Goal: Task Accomplishment & Management: Manage account settings

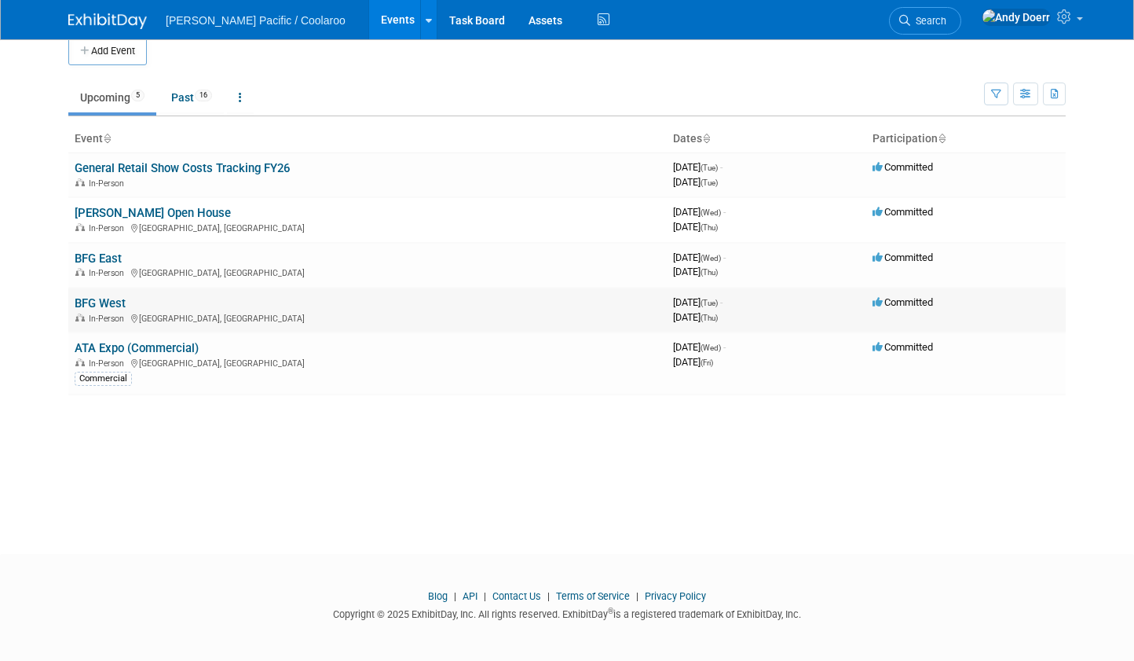
scroll to position [21, 0]
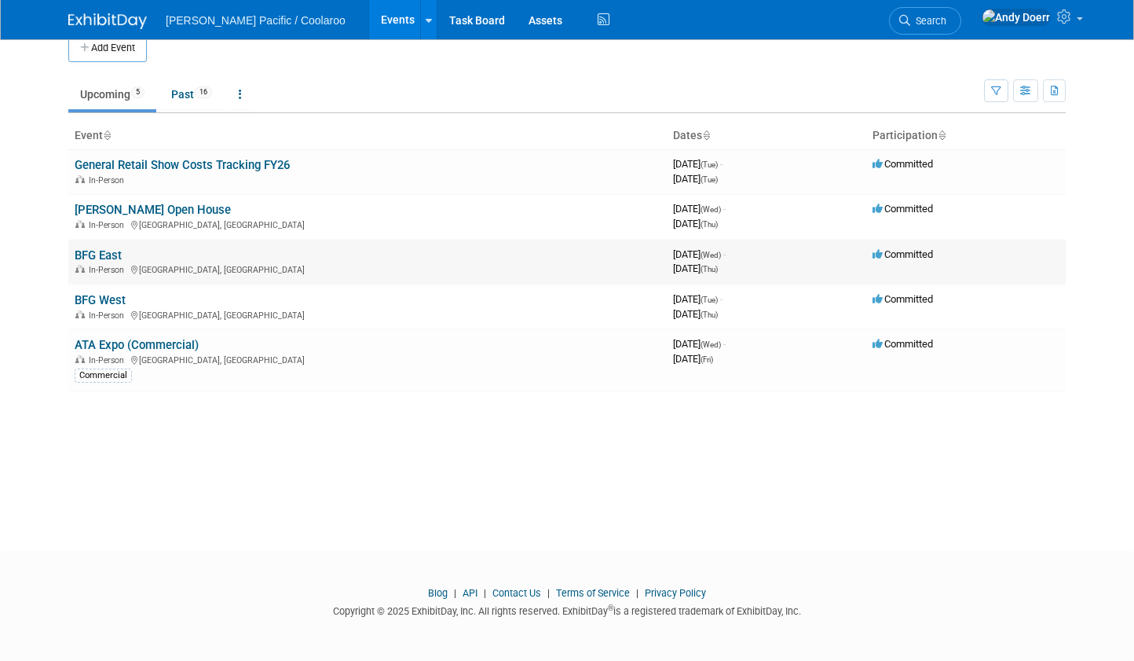
click at [101, 251] on link "BFG East" at bounding box center [98, 255] width 47 height 14
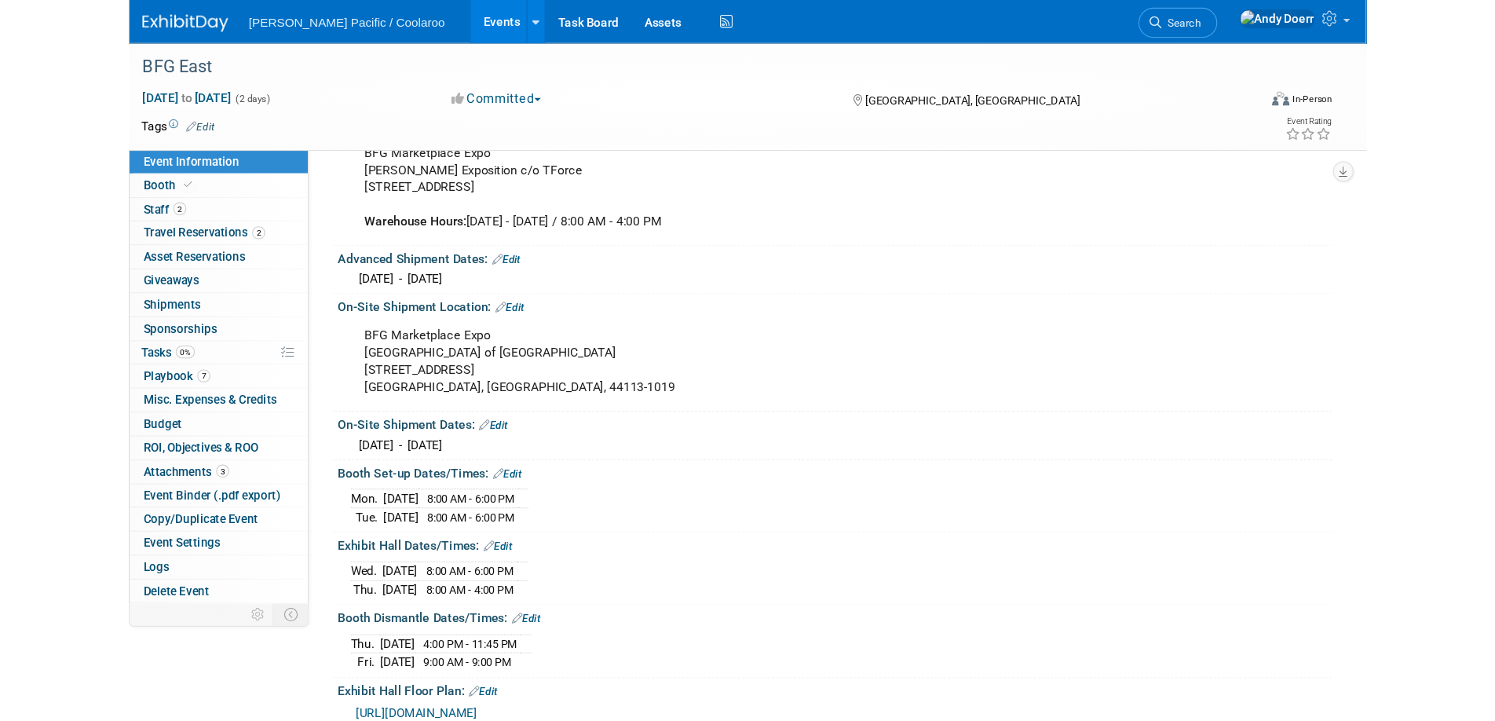
scroll to position [280, 0]
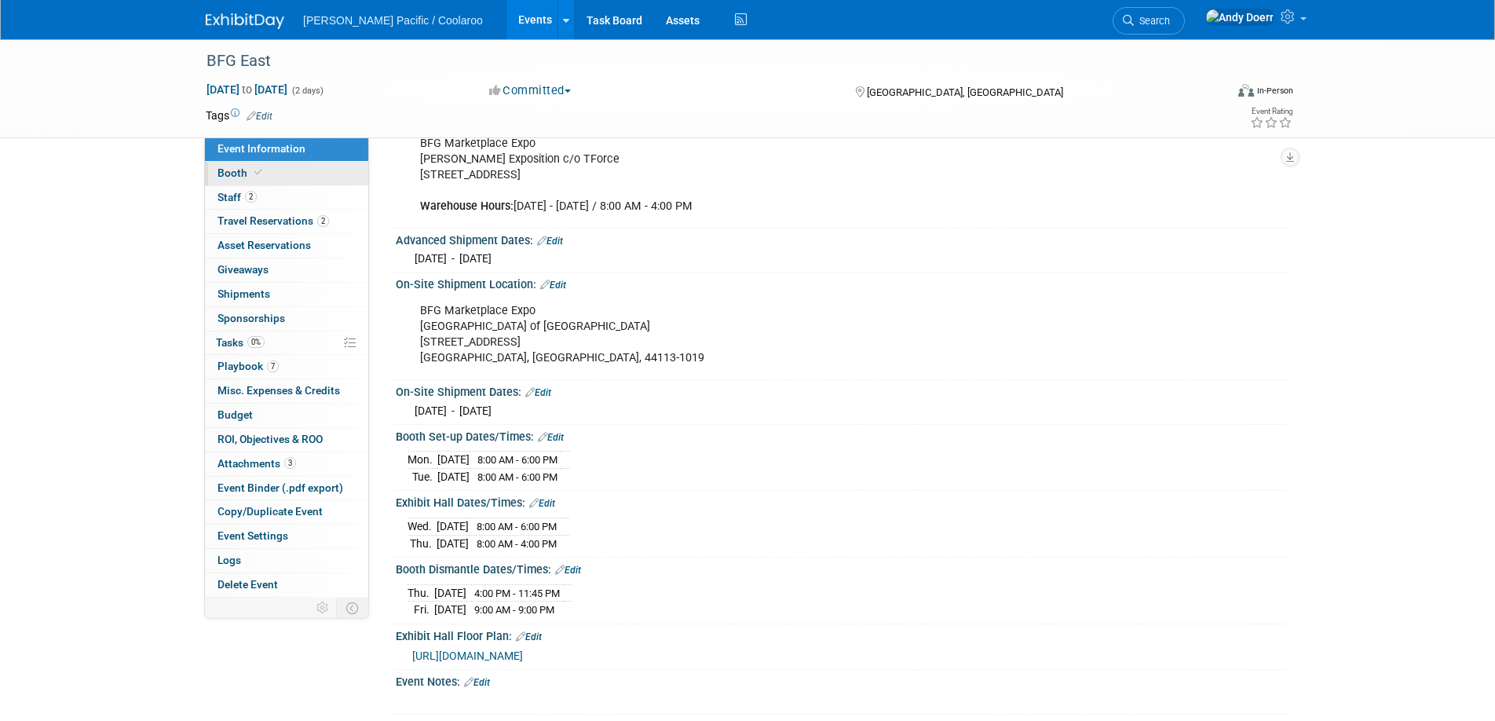
click at [269, 171] on link "Booth" at bounding box center [286, 174] width 163 height 24
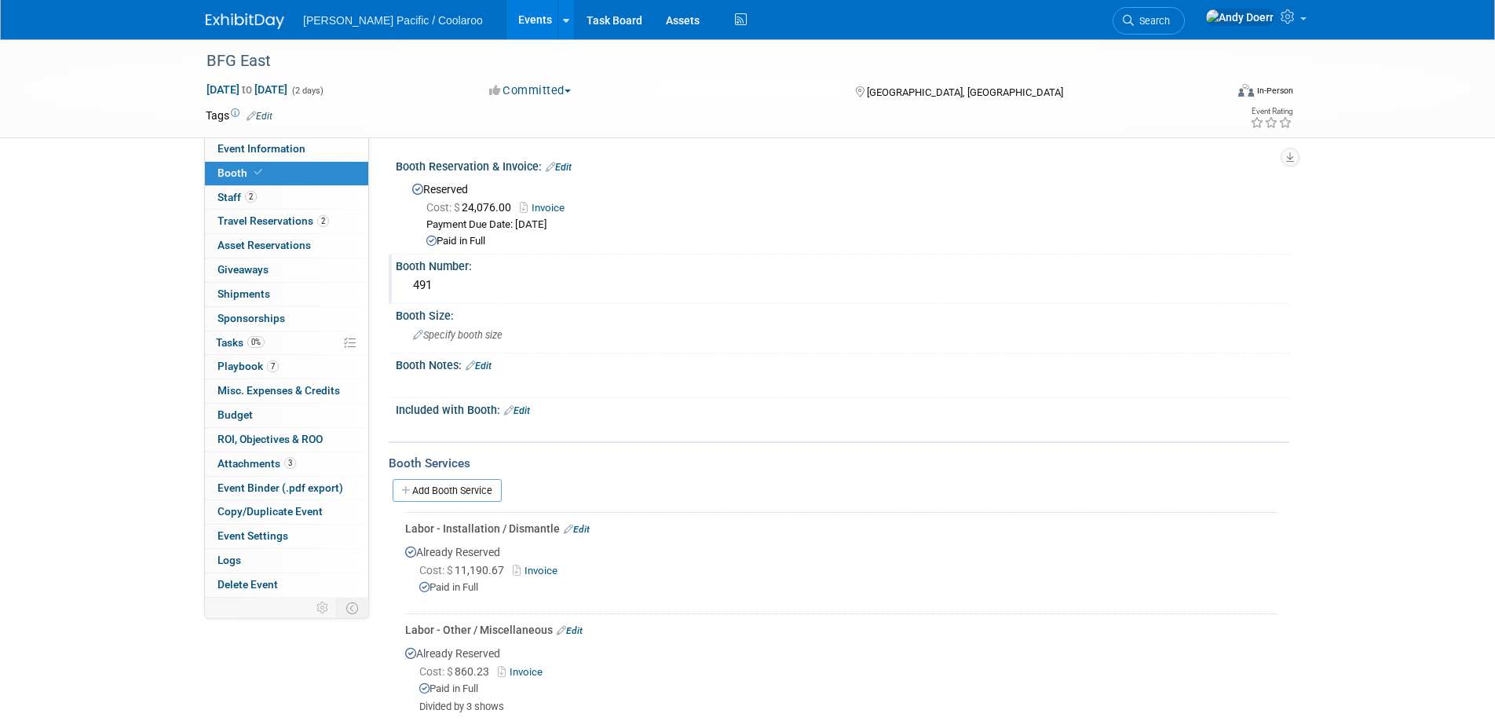
click at [423, 291] on div "491" at bounding box center [843, 285] width 870 height 24
click at [276, 149] on span "Event Information" at bounding box center [262, 148] width 88 height 13
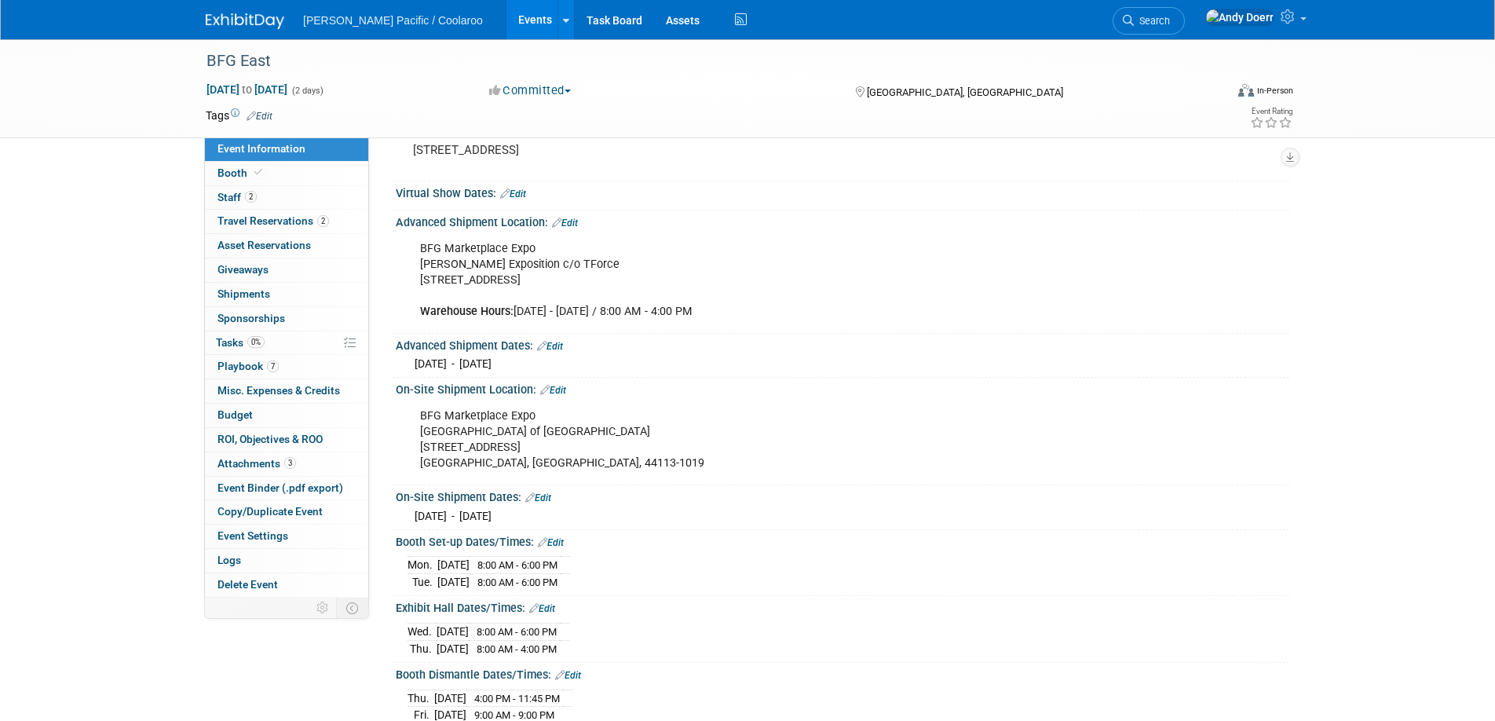
scroll to position [175, 0]
click at [508, 437] on div "BFG Marketplace Expo Huntington Convention Center of Cleveland 1139 W. 3rd St C…" at bounding box center [763, 439] width 708 height 79
drag, startPoint x: 564, startPoint y: 385, endPoint x: 563, endPoint y: 393, distance: 7.9
click at [563, 385] on link "Edit" at bounding box center [553, 389] width 26 height 11
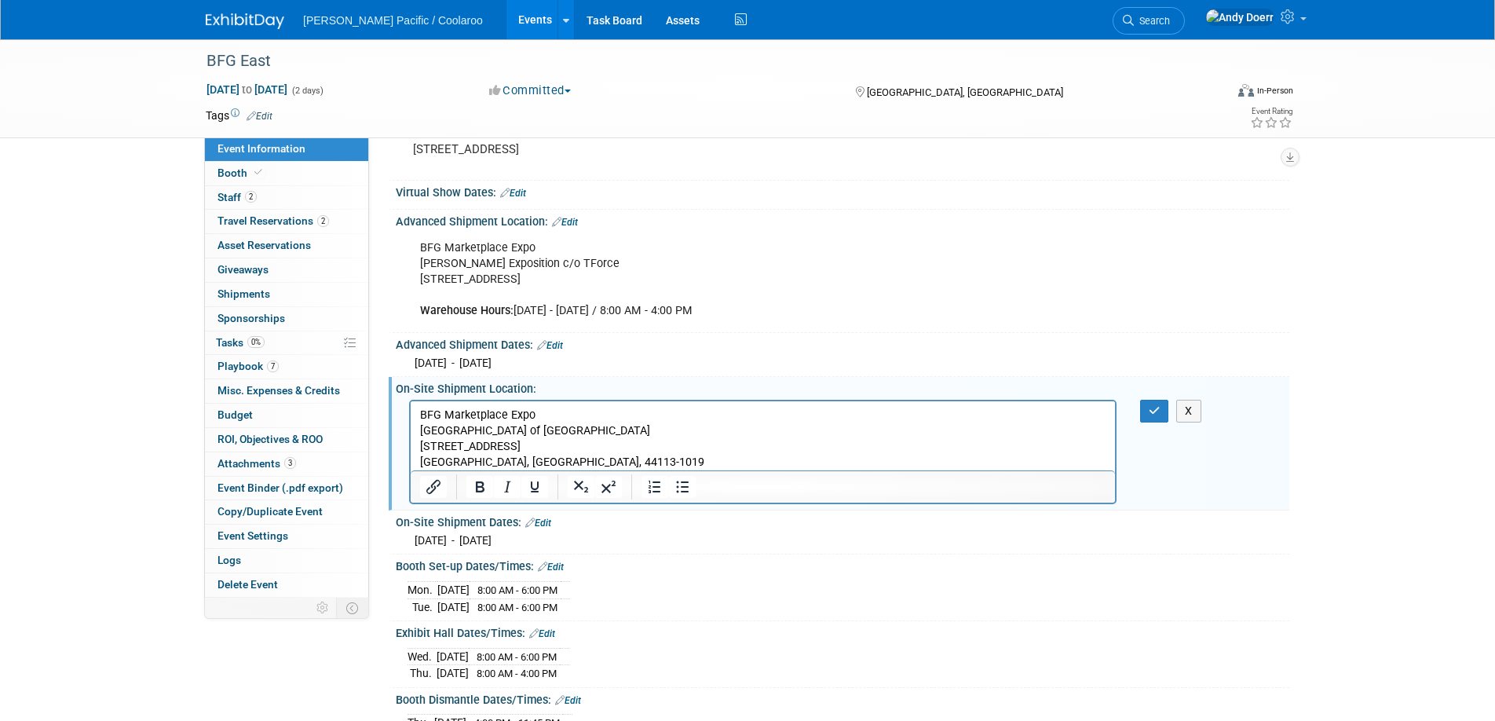
scroll to position [0, 0]
click at [573, 412] on p "BFG Marketplace Expo Huntington Convention Center of Cleveland 1139 W. 3rd St C…" at bounding box center [763, 438] width 686 height 63
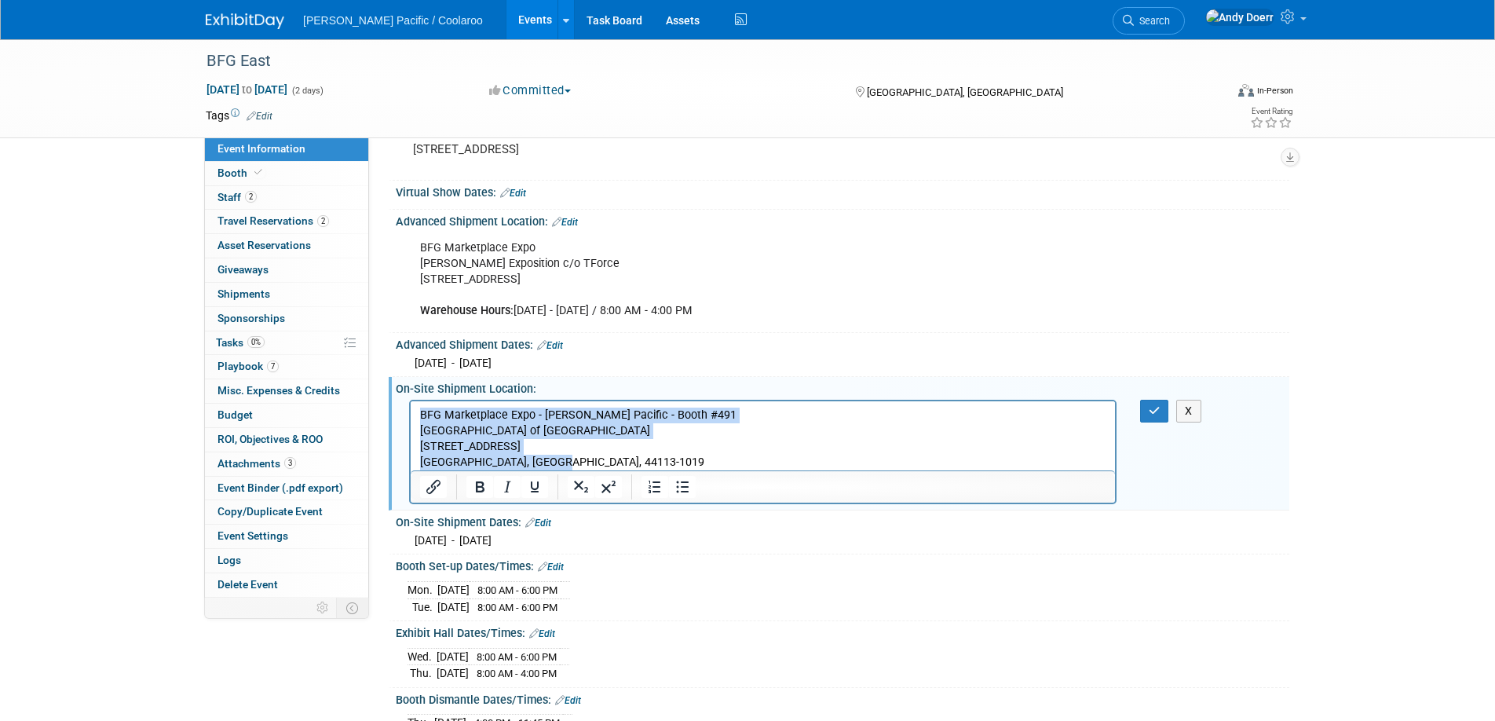
drag, startPoint x: 600, startPoint y: 461, endPoint x: 404, endPoint y: 406, distance: 203.9
click at [411, 406] on html "BFG Marketplace Expo - GALE Pacific - Booth #491 Huntington Convention Center o…" at bounding box center [763, 435] width 704 height 69
copy p "BFG Marketplace Expo - GALE Pacific - Booth #491 Huntington Convention Center o…"
click at [1133, 416] on button "button" at bounding box center [1154, 411] width 29 height 23
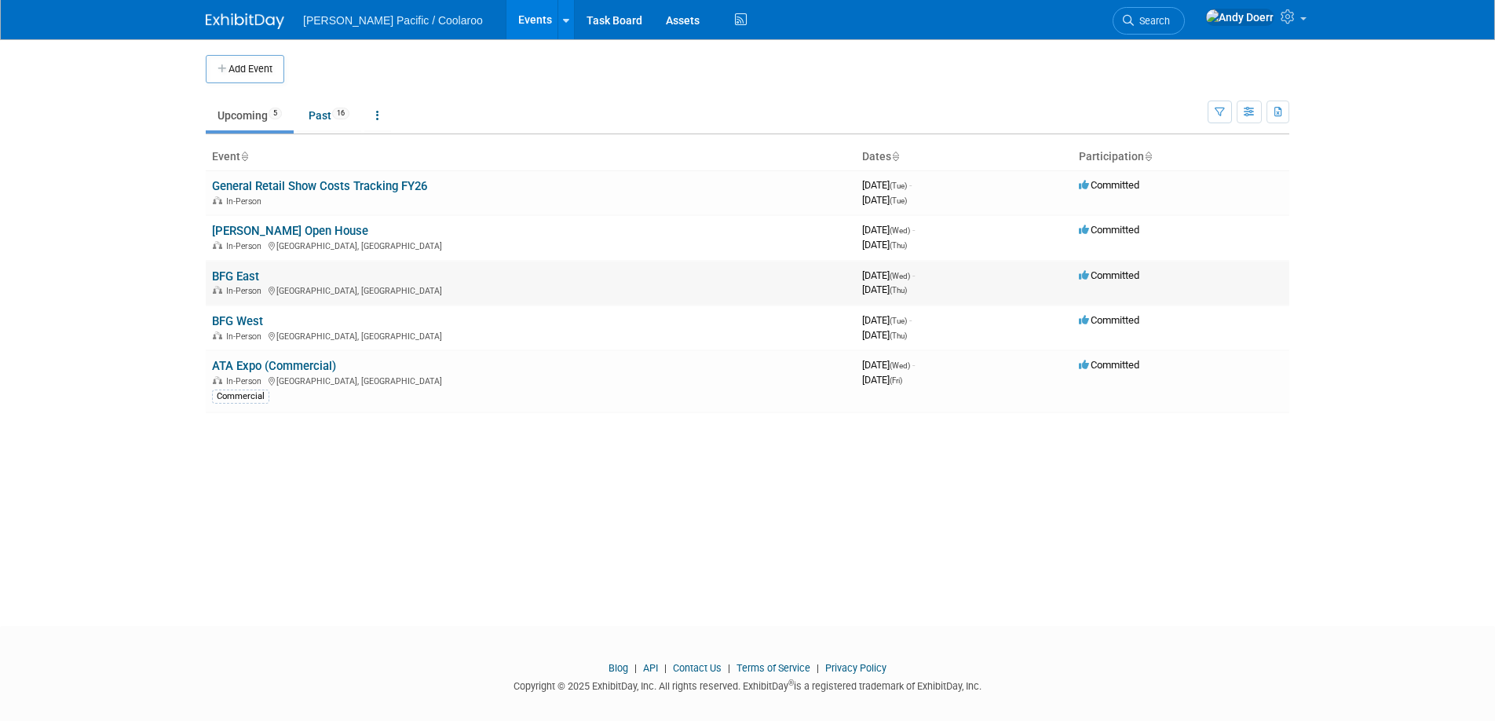
click at [242, 275] on link "BFG East" at bounding box center [235, 276] width 47 height 14
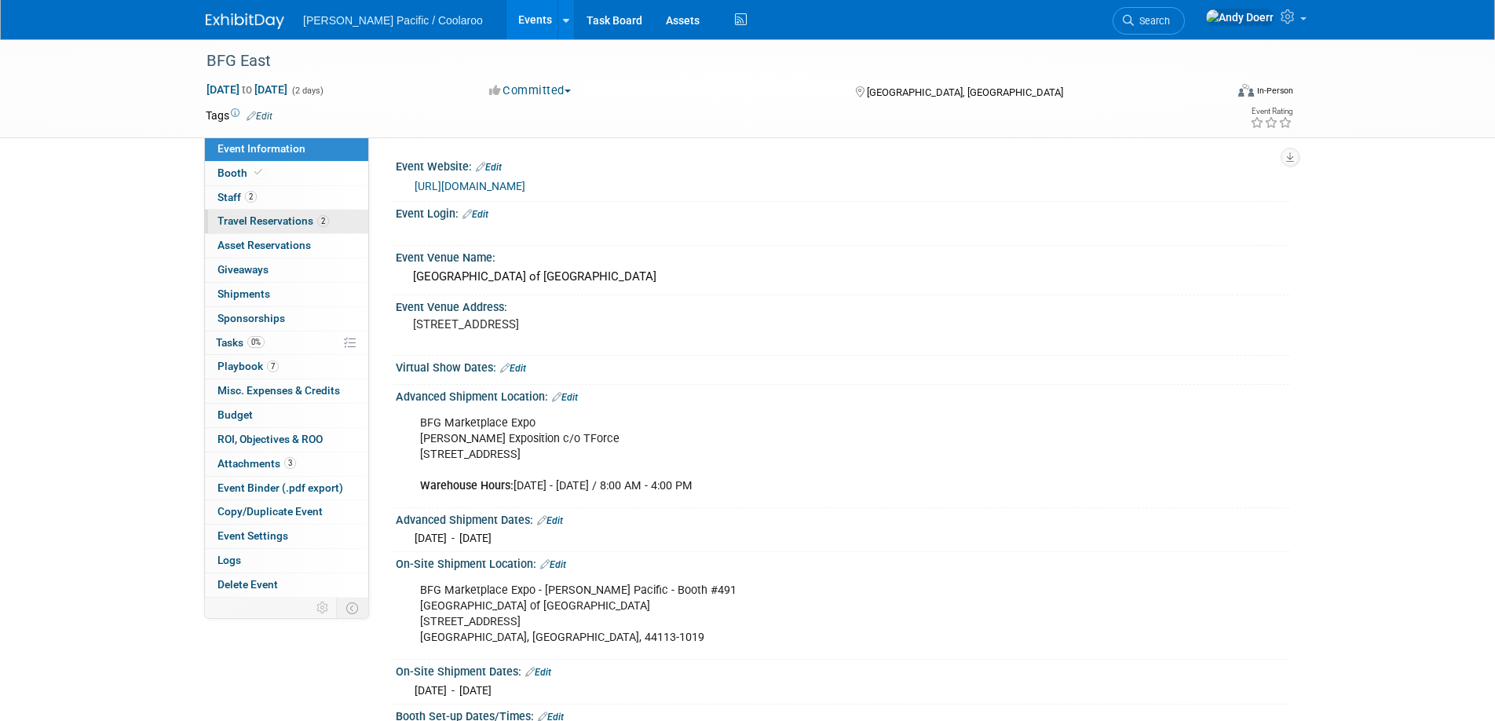
click at [329, 221] on link "2 Travel Reservations 2" at bounding box center [286, 222] width 163 height 24
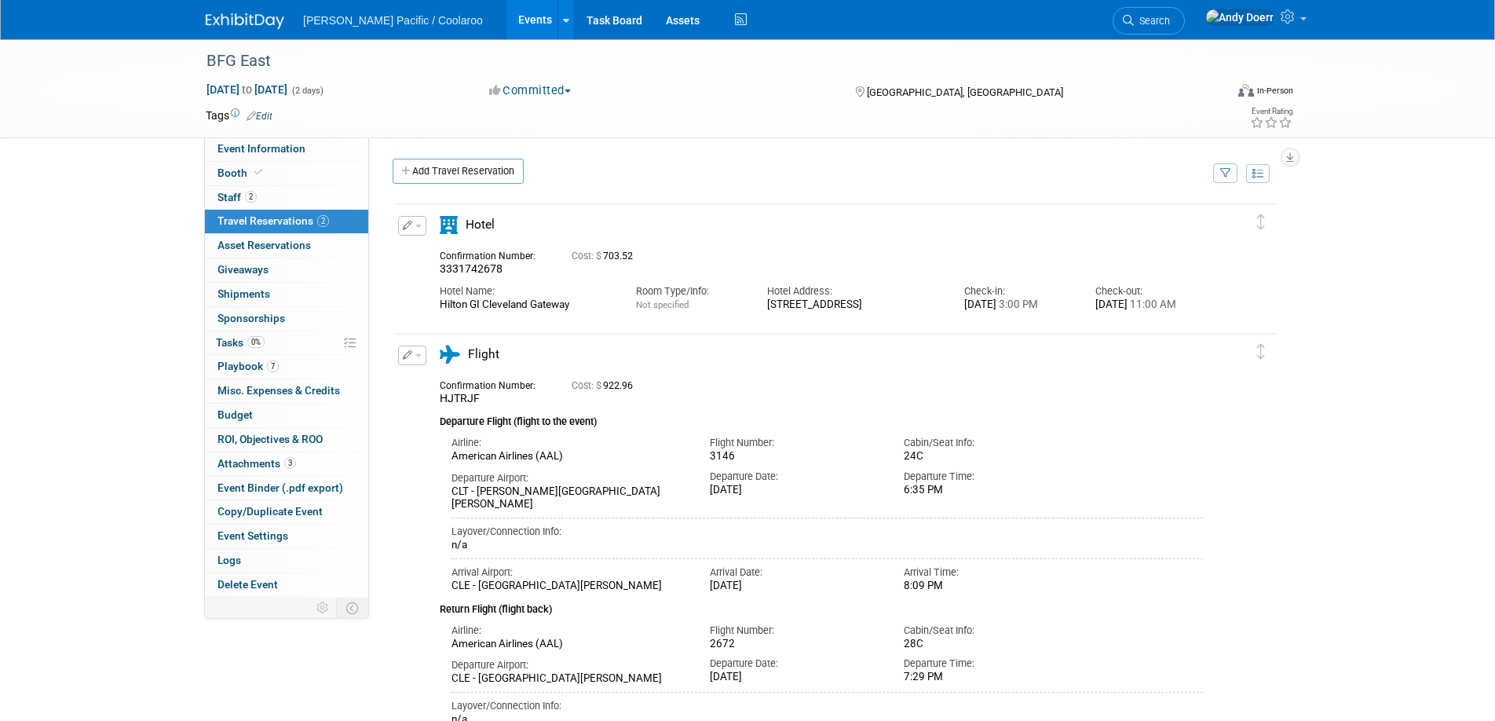
click at [415, 231] on button "button" at bounding box center [412, 226] width 28 height 20
click at [450, 246] on button "Edit Reservation" at bounding box center [465, 253] width 133 height 23
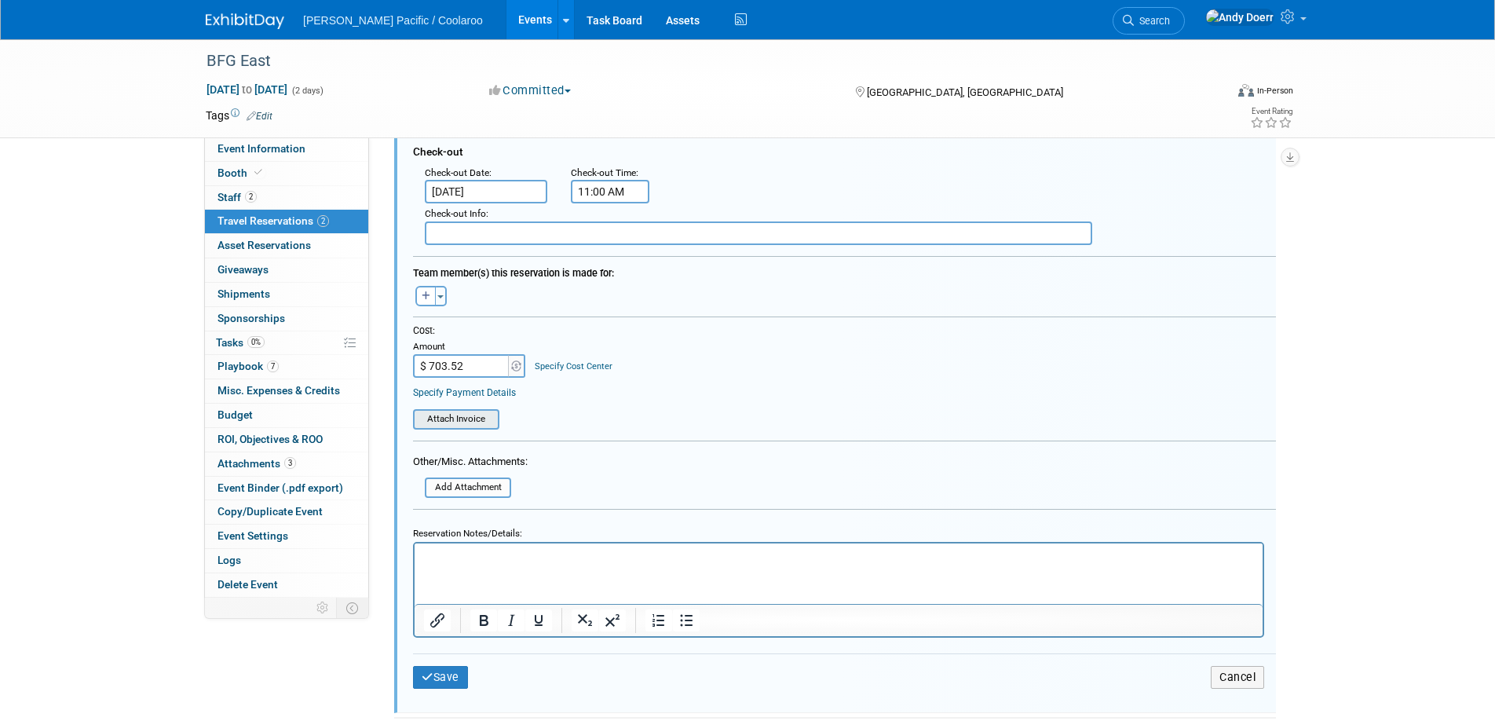
scroll to position [405, 0]
click at [474, 366] on input "$ 703.52" at bounding box center [462, 369] width 98 height 24
type input "$"
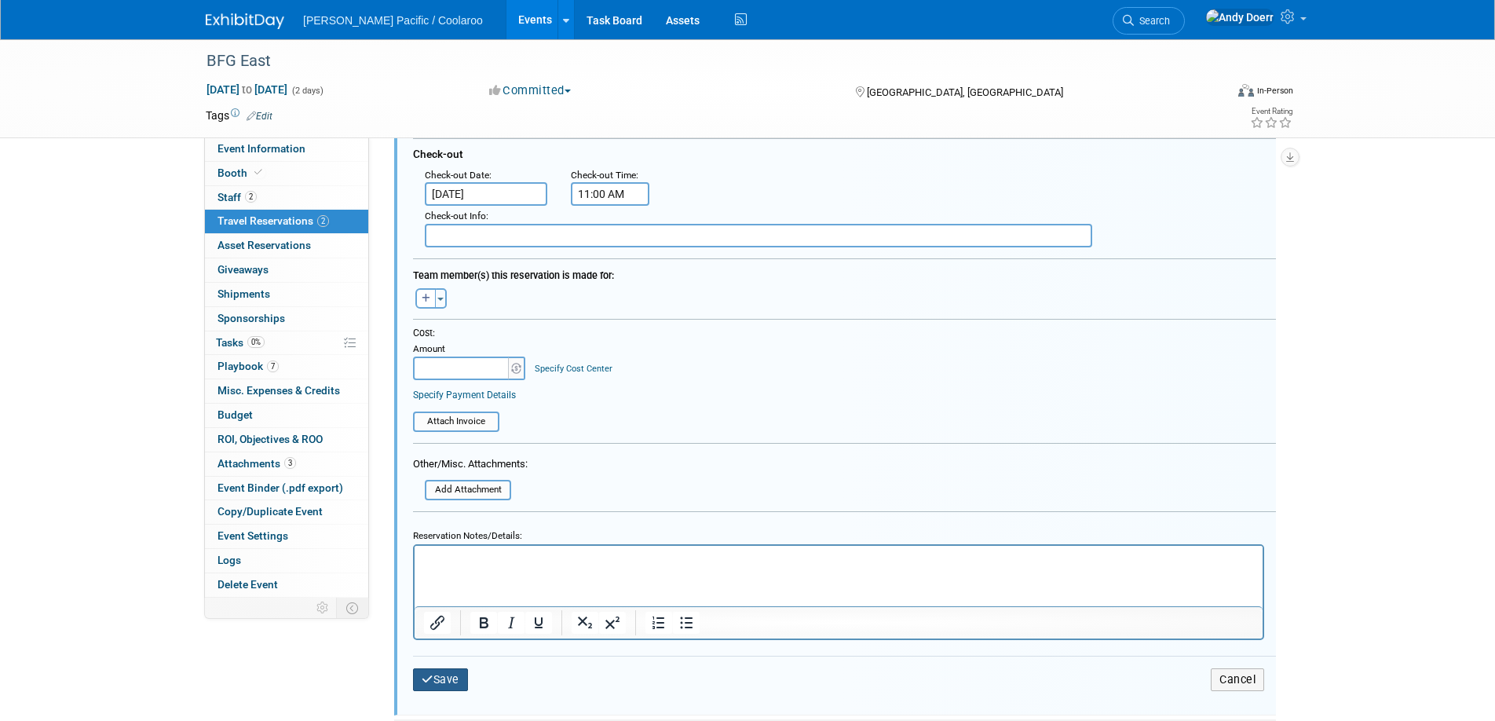
type input "$ 0.00"
click at [459, 683] on button "Save" at bounding box center [440, 679] width 55 height 23
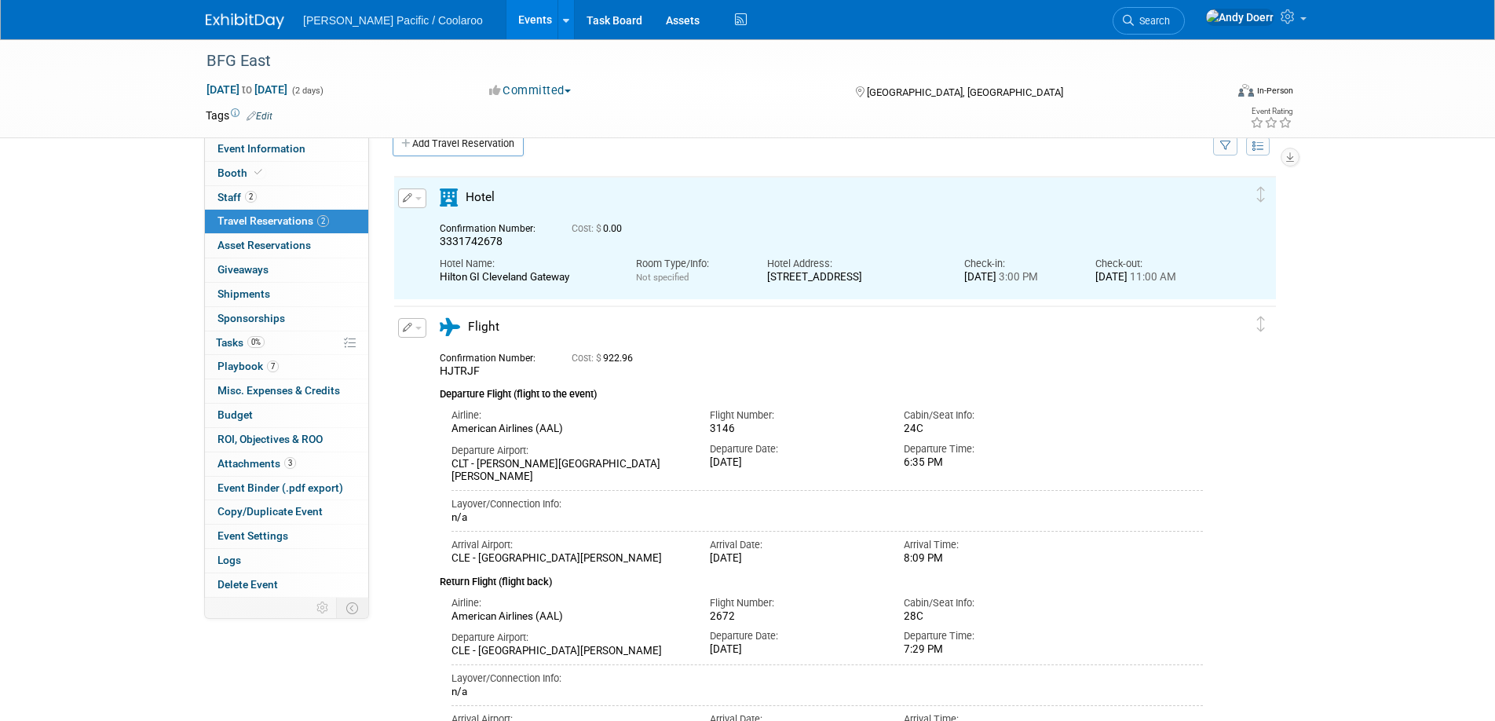
scroll to position [27, 0]
drag, startPoint x: 417, startPoint y: 330, endPoint x: 424, endPoint y: 339, distance: 11.8
click at [417, 330] on span "button" at bounding box center [418, 329] width 6 height 3
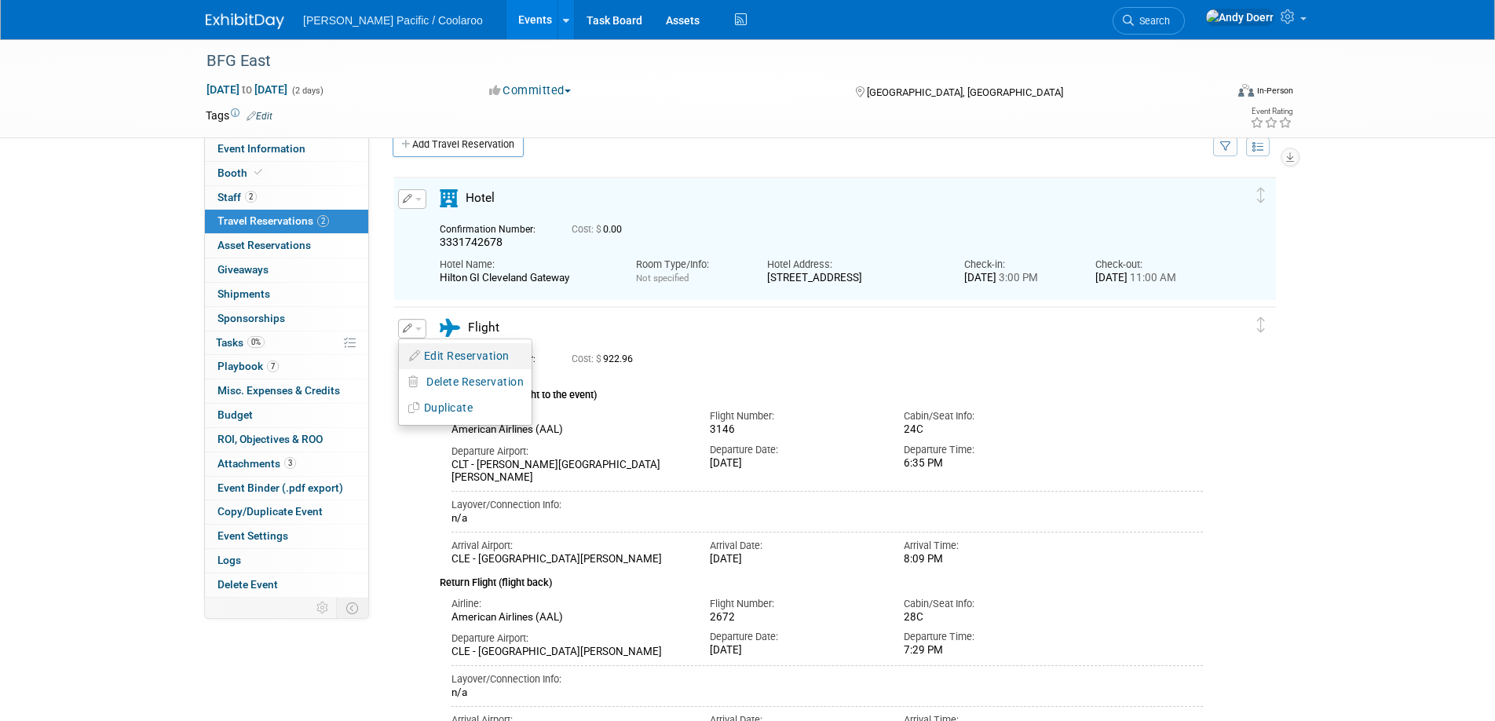
click at [455, 357] on button "Edit Reservation" at bounding box center [465, 356] width 133 height 23
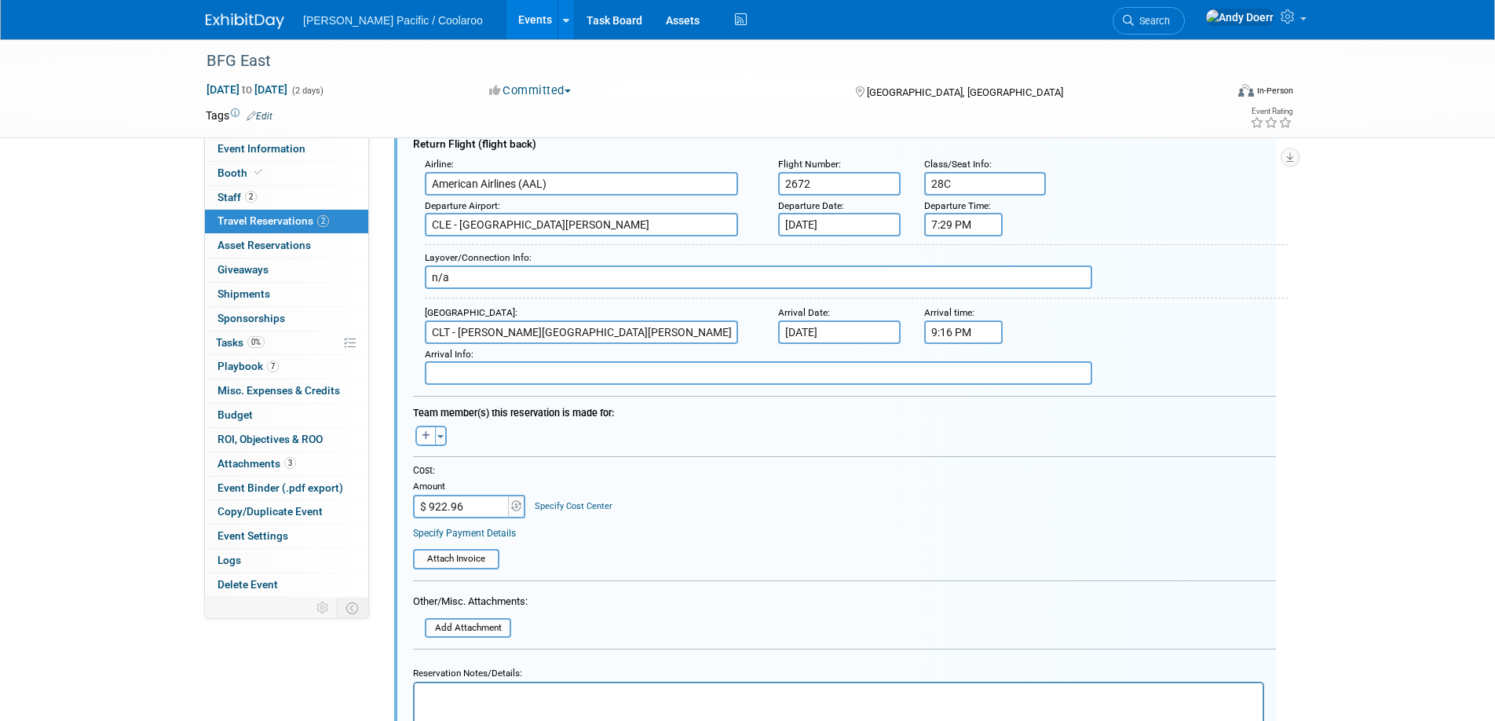
scroll to position [609, 0]
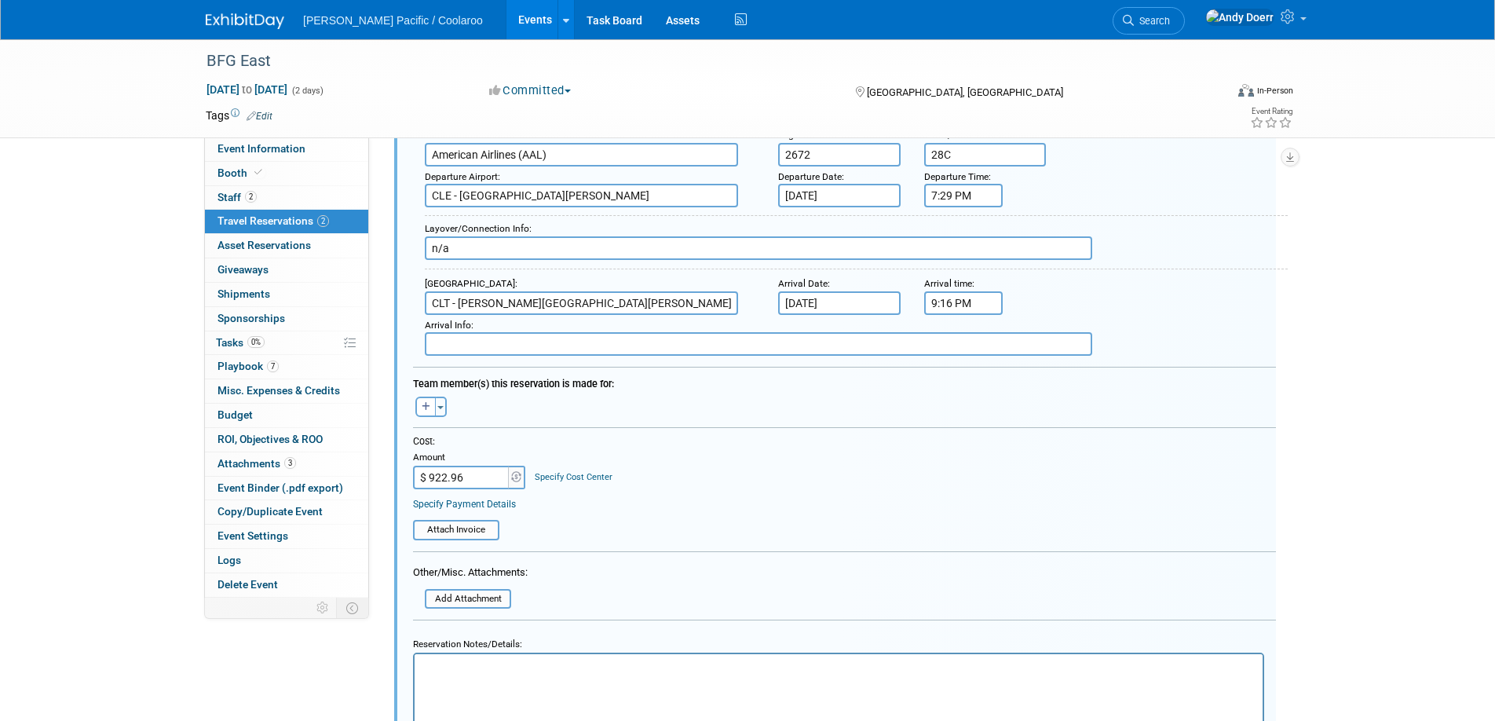
click at [473, 474] on input "$ 922.96" at bounding box center [462, 478] width 98 height 24
type input "$"
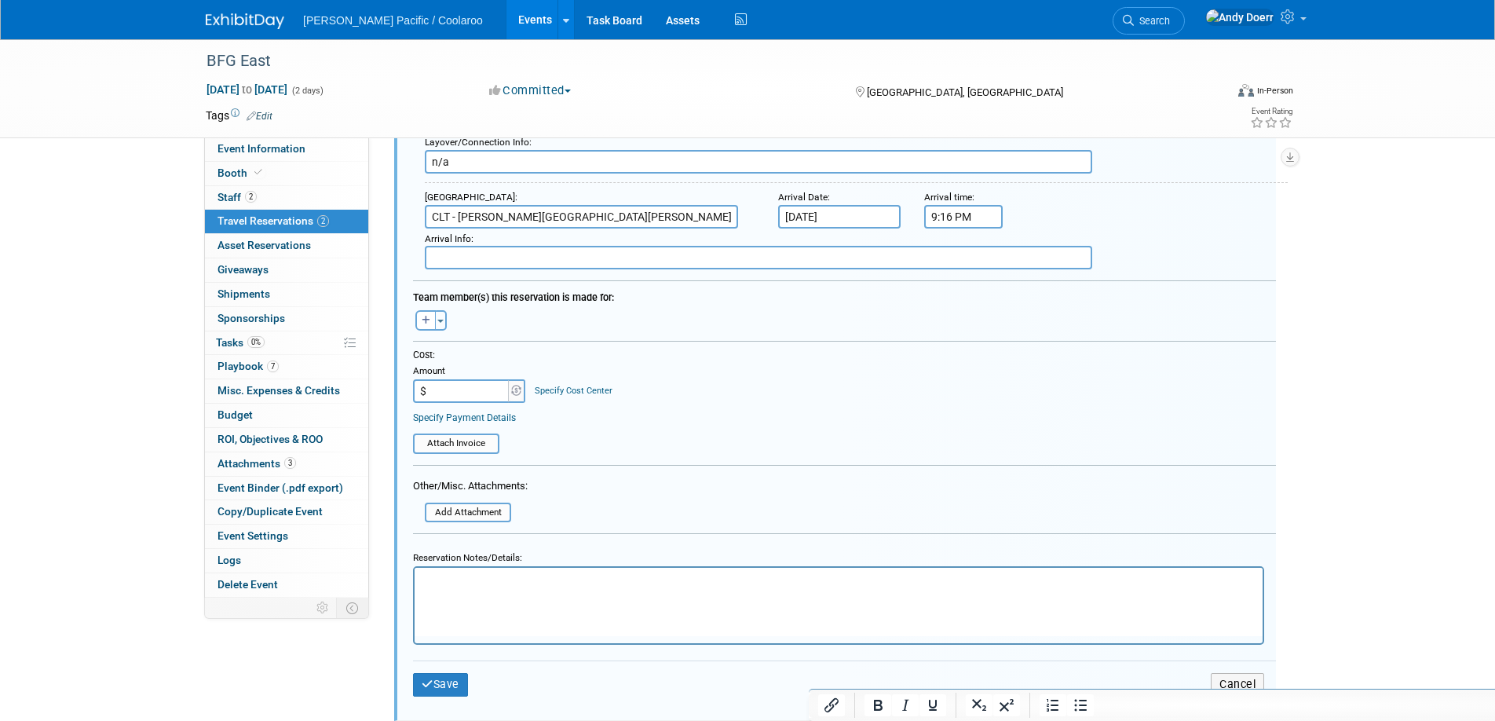
scroll to position [742, 0]
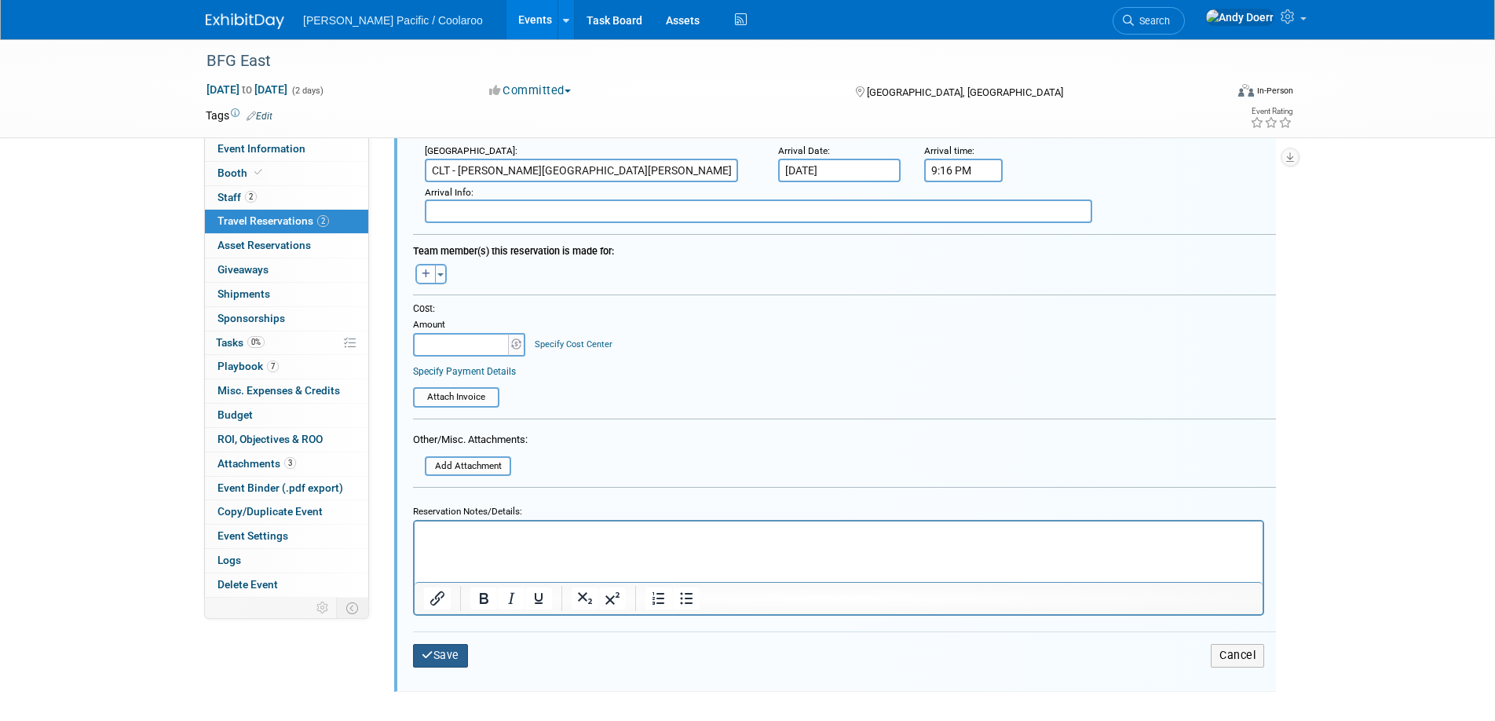
type input "$ 0.00"
click at [445, 662] on button "Save" at bounding box center [440, 655] width 55 height 23
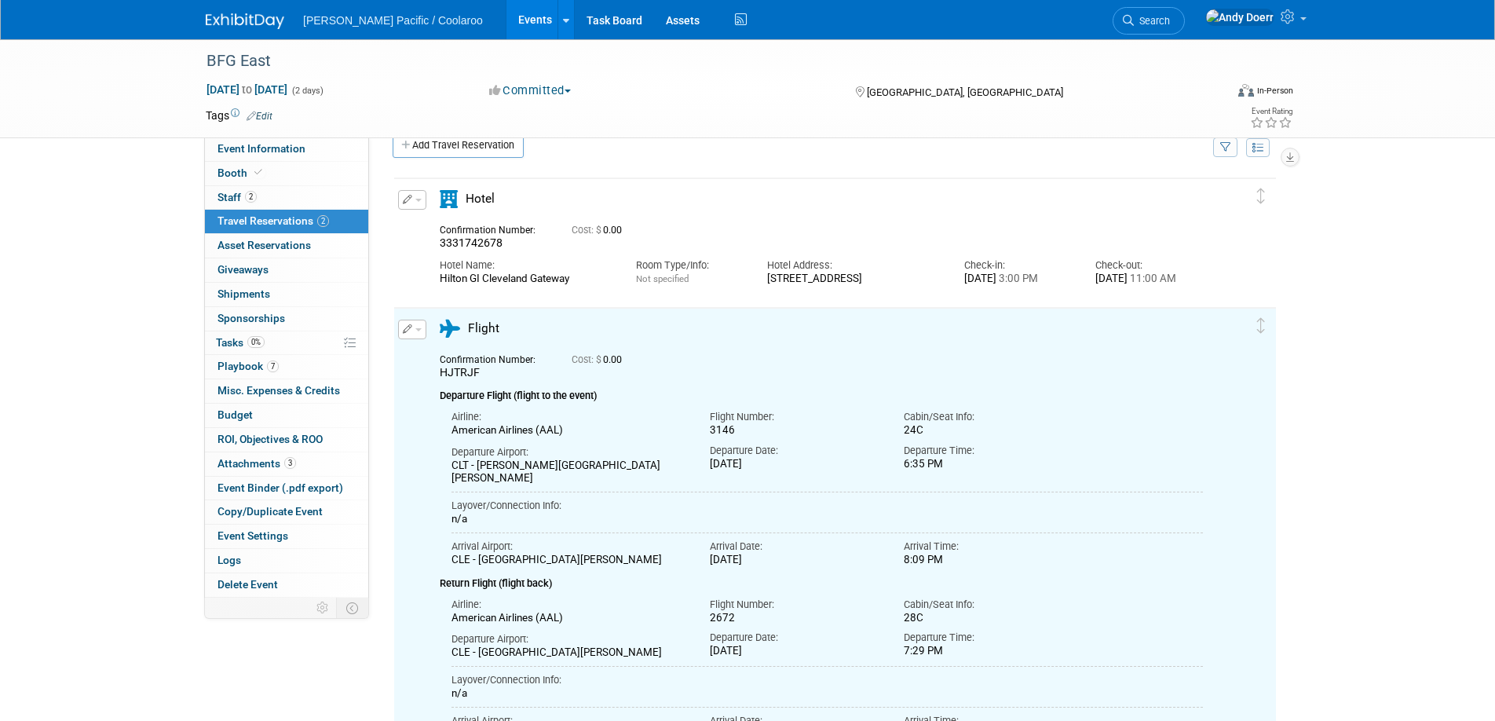
scroll to position [0, 0]
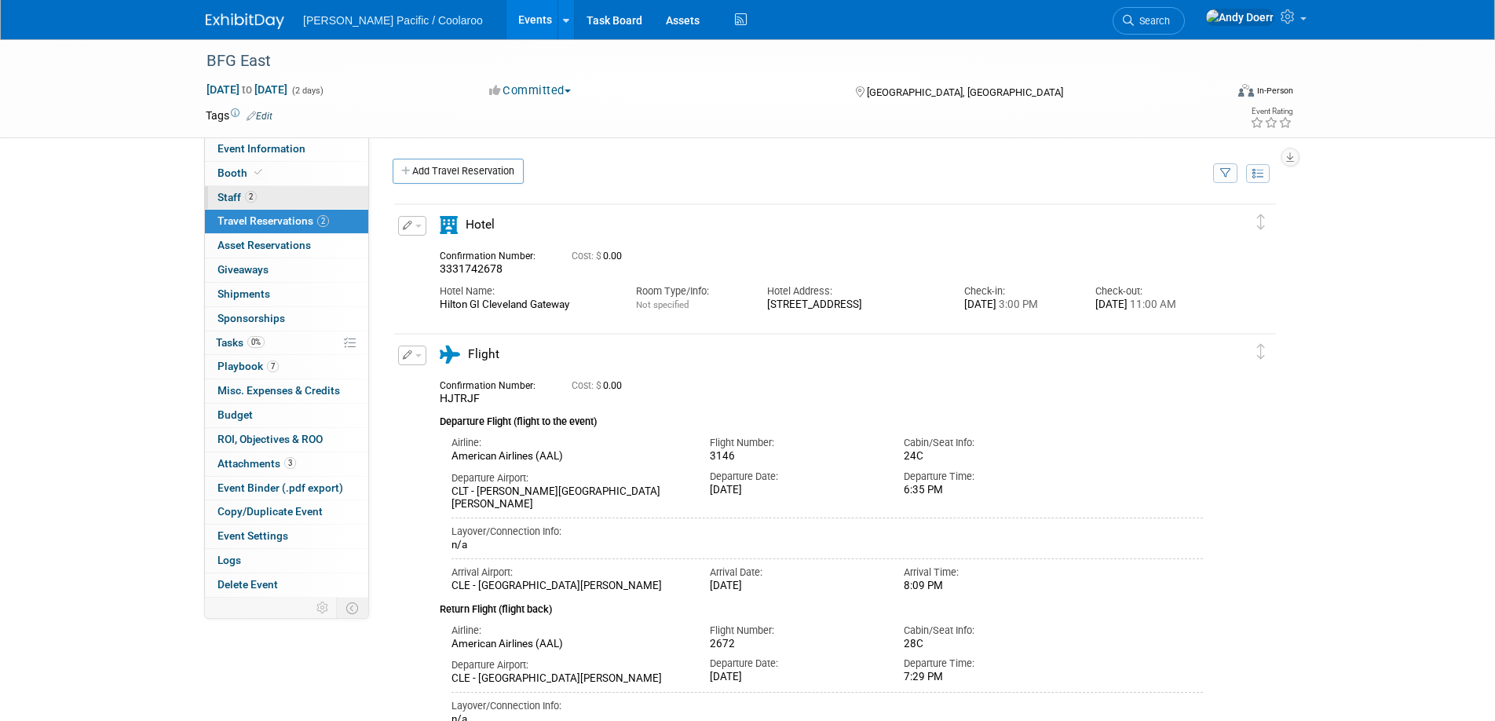
click at [265, 197] on link "2 Staff 2" at bounding box center [286, 198] width 163 height 24
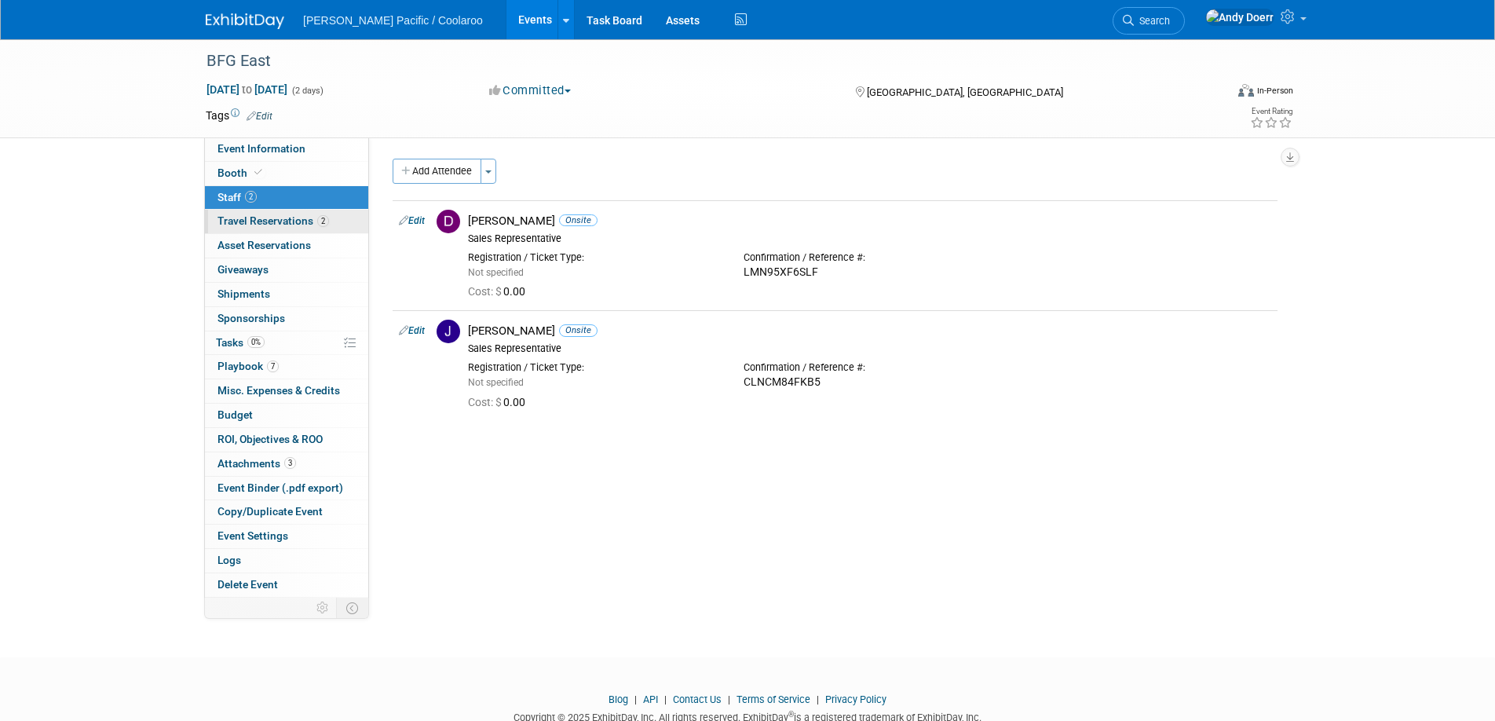
drag, startPoint x: 280, startPoint y: 220, endPoint x: 269, endPoint y: 217, distance: 11.4
click at [280, 220] on span "Travel Reservations 2" at bounding box center [274, 220] width 112 height 13
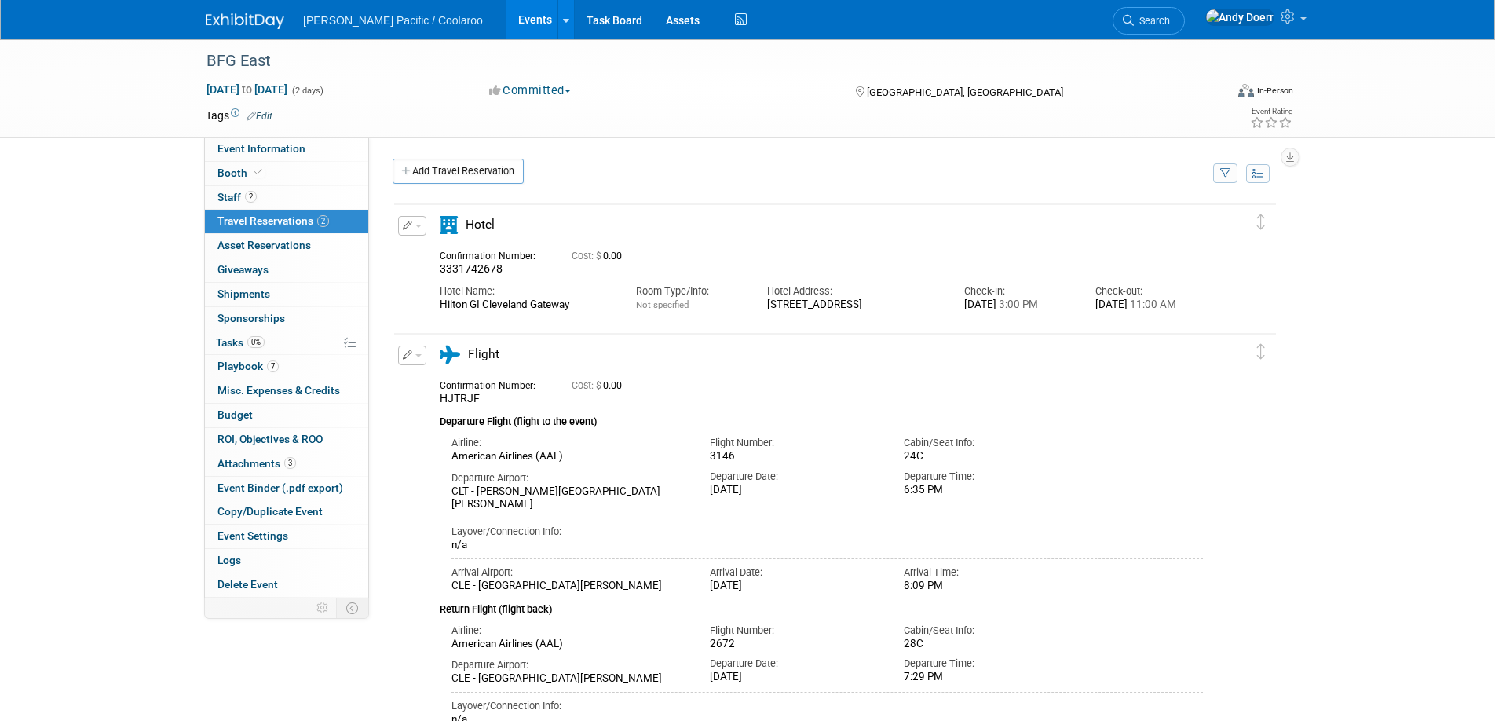
click at [248, 8] on link at bounding box center [254, 13] width 97 height 13
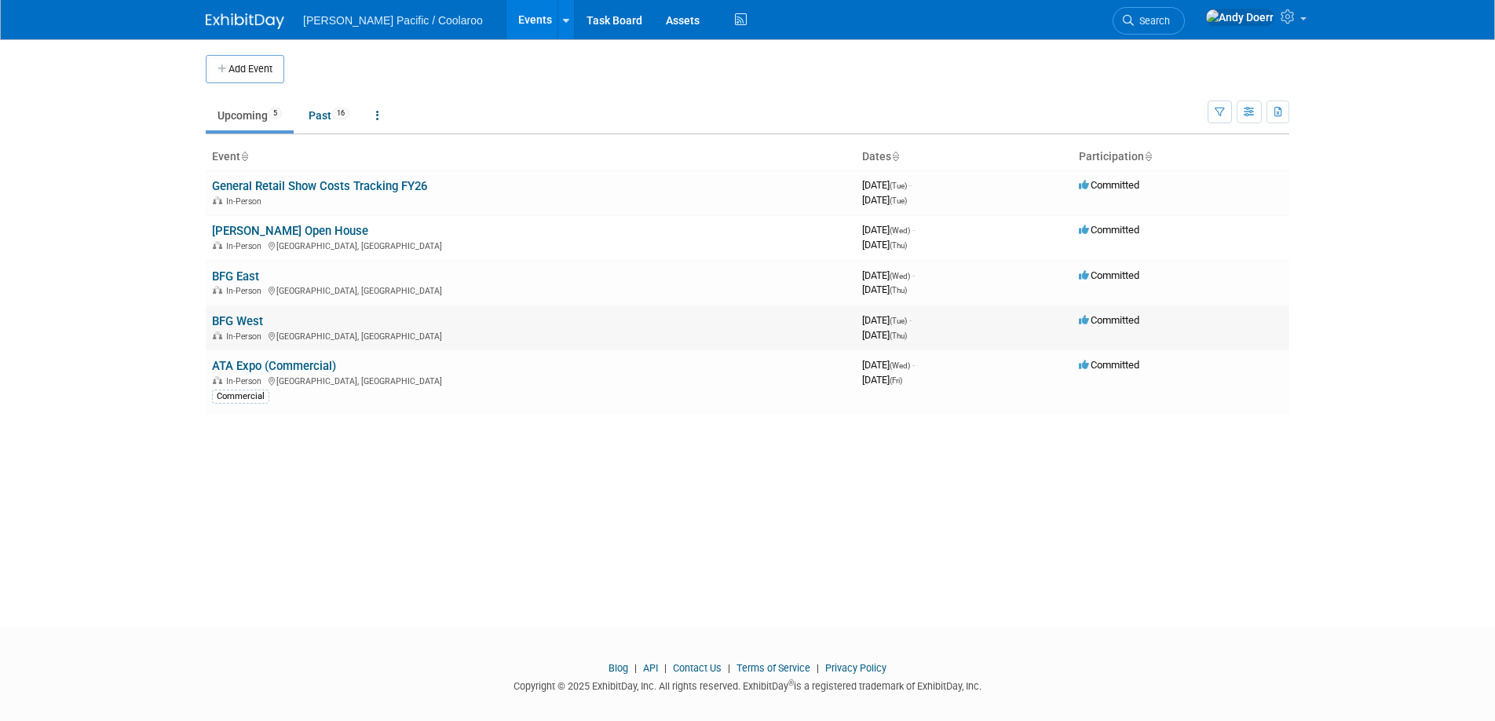
click at [238, 320] on link "BFG West" at bounding box center [237, 321] width 51 height 14
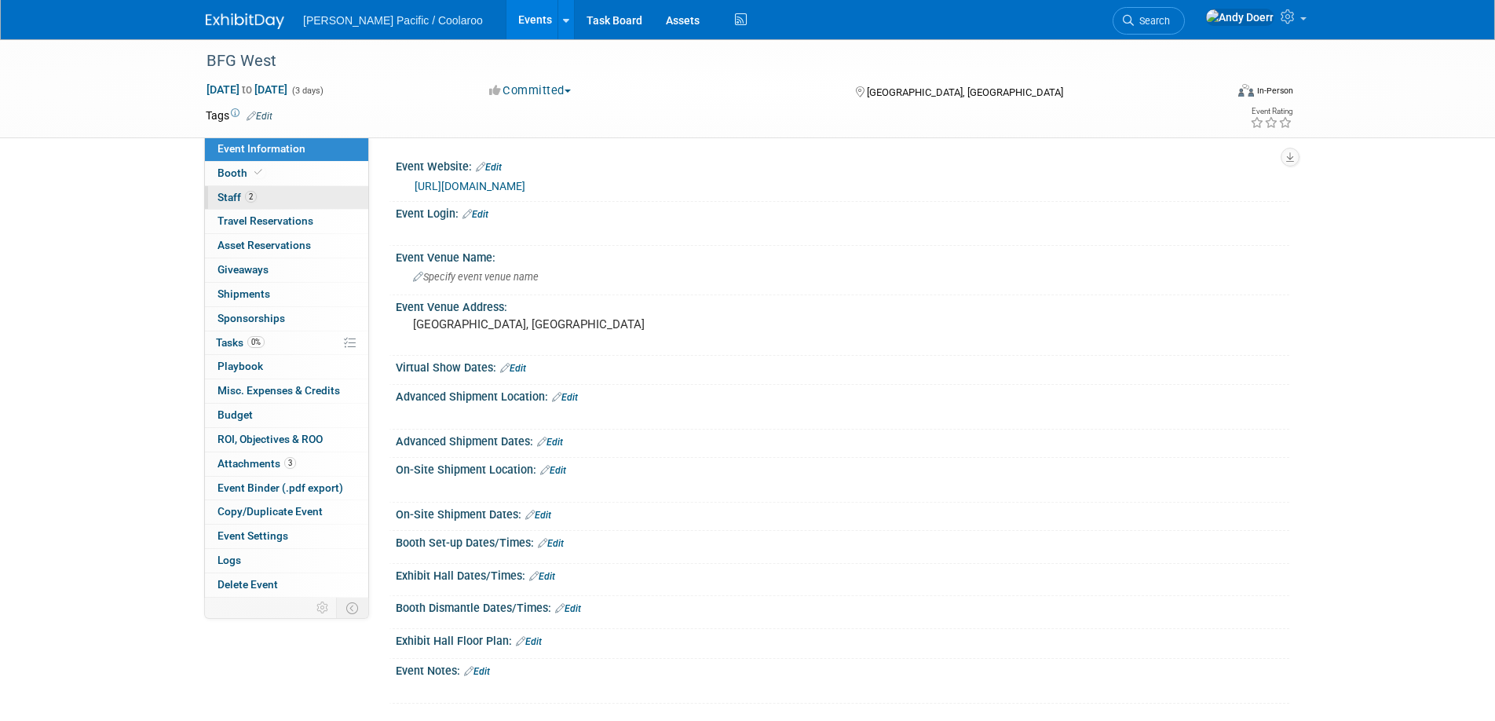
click at [284, 198] on link "2 Staff 2" at bounding box center [286, 198] width 163 height 24
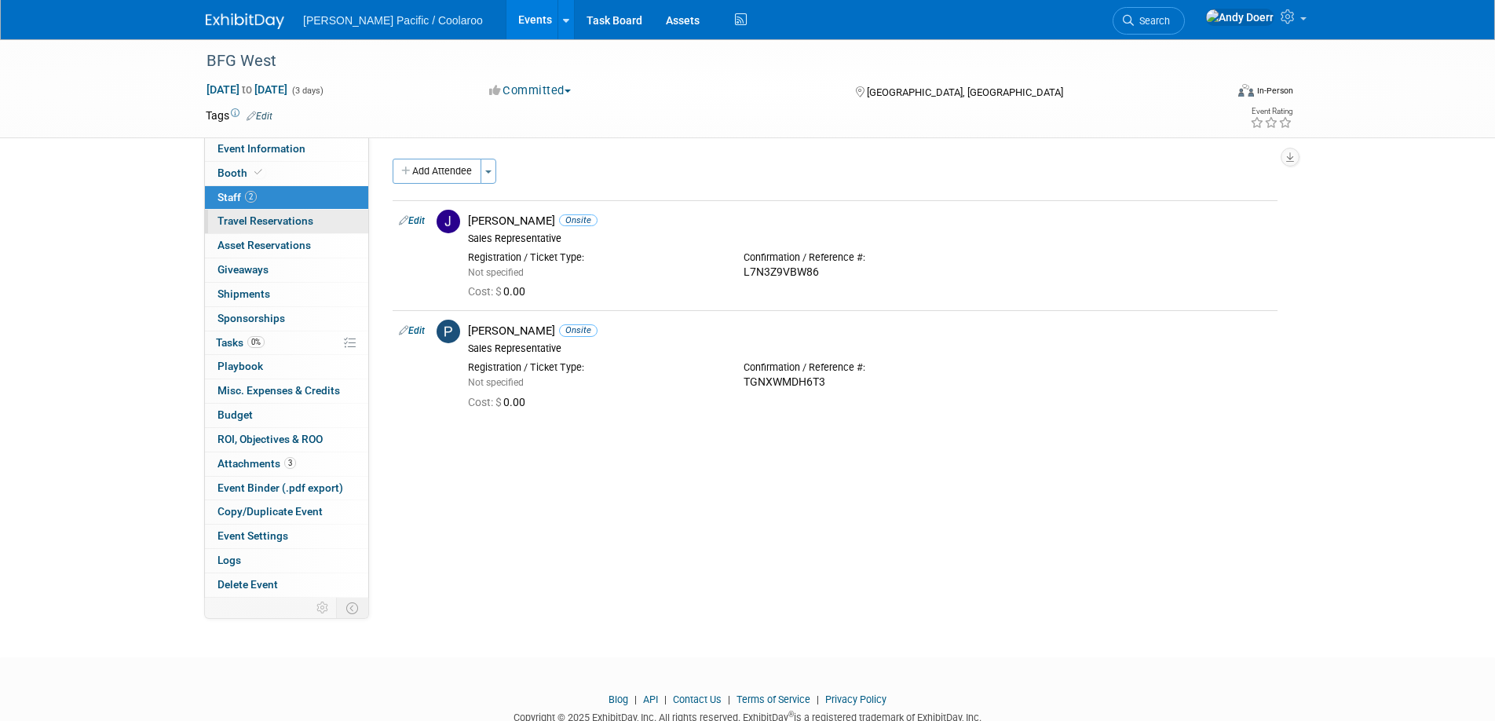
click at [310, 224] on span "Travel Reservations 0" at bounding box center [266, 220] width 96 height 13
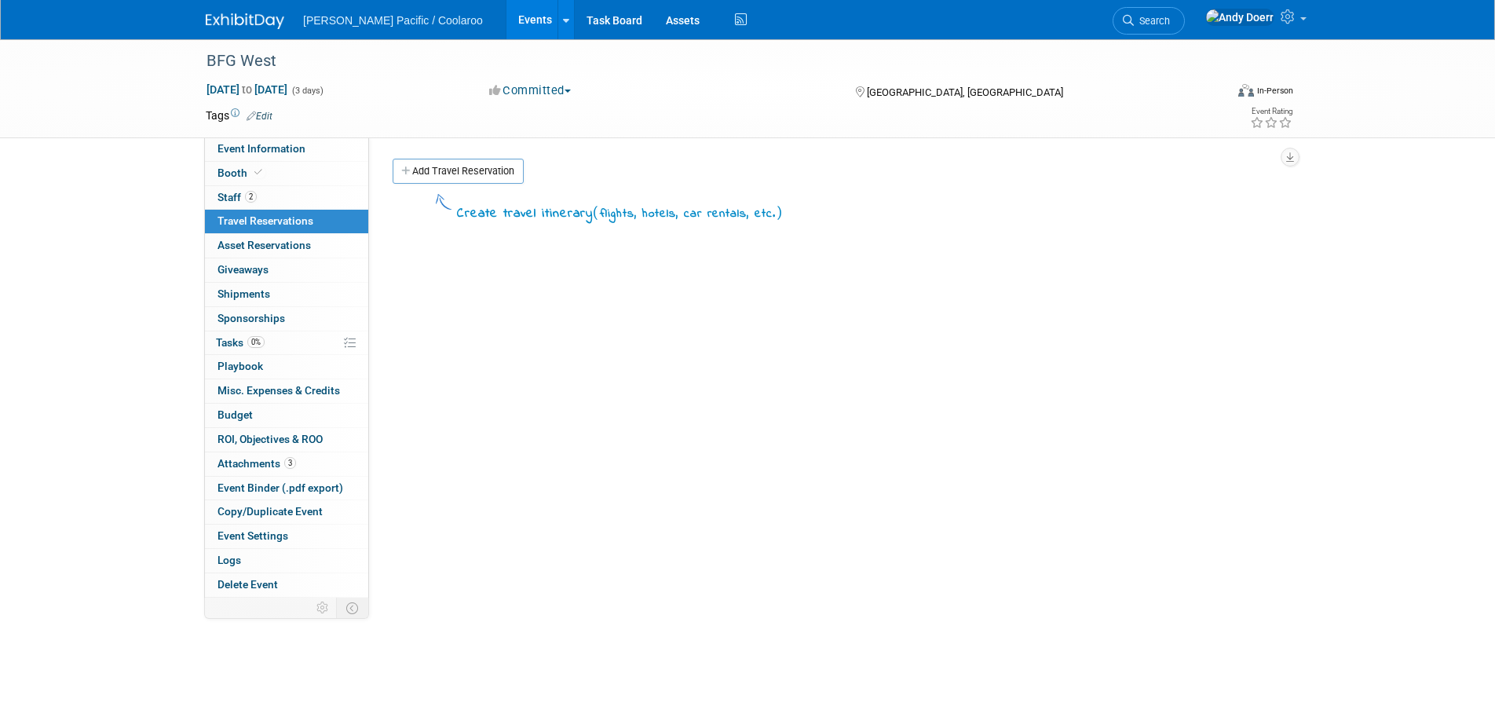
click at [258, 19] on img at bounding box center [245, 21] width 79 height 16
